Goal: Find specific page/section: Find specific page/section

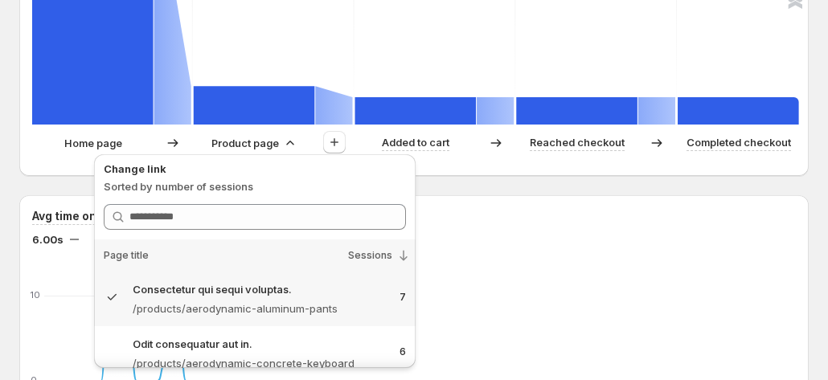
scroll to position [631, 0]
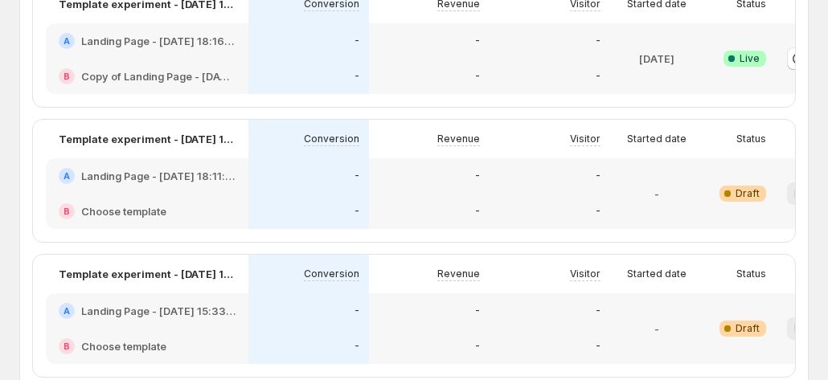
scroll to position [0, 89]
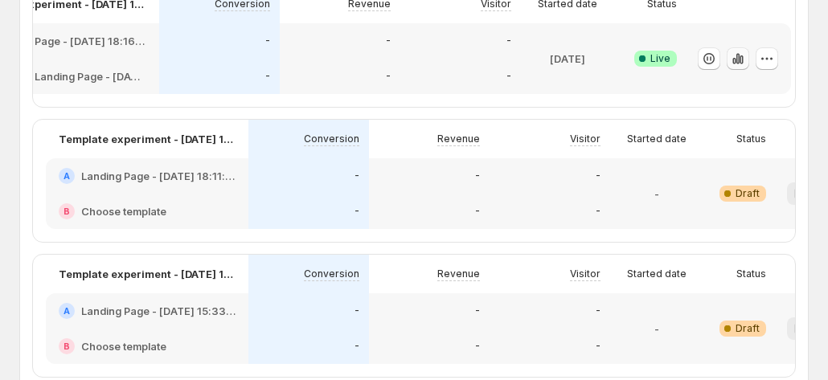
click at [741, 64] on icon "button" at bounding box center [738, 59] width 16 height 16
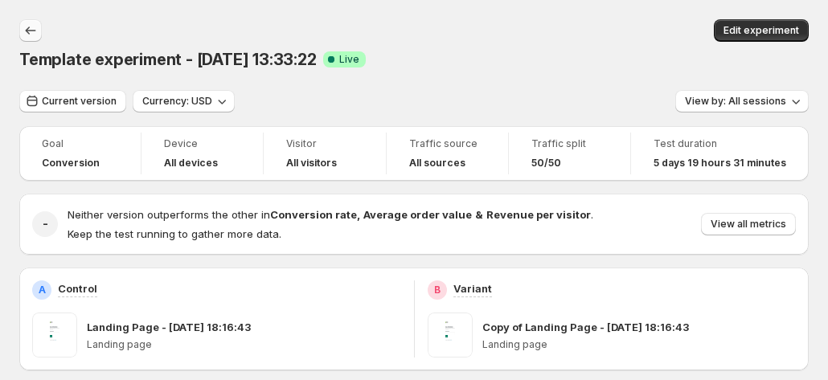
click at [32, 25] on icon "Back" at bounding box center [31, 31] width 16 height 16
